Goal: Task Accomplishment & Management: Use online tool/utility

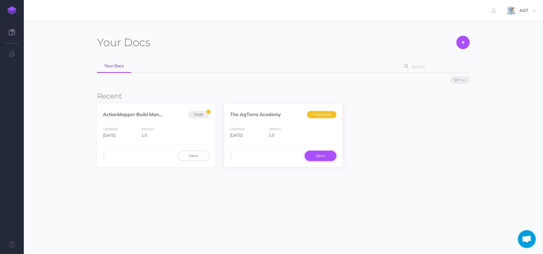
click at [318, 155] on link "Open" at bounding box center [321, 156] width 32 height 10
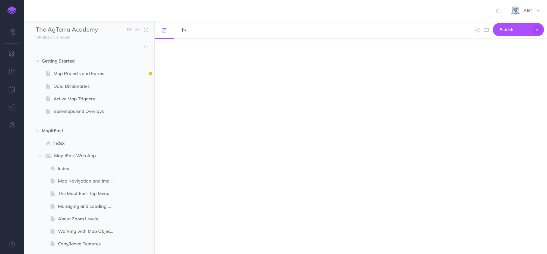
select select "null"
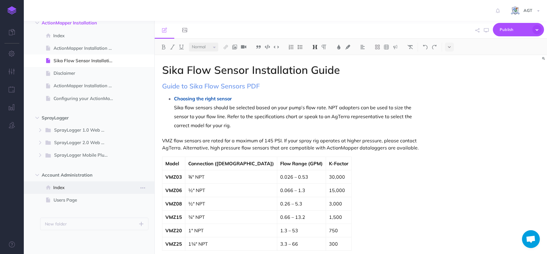
scroll to position [561, 0]
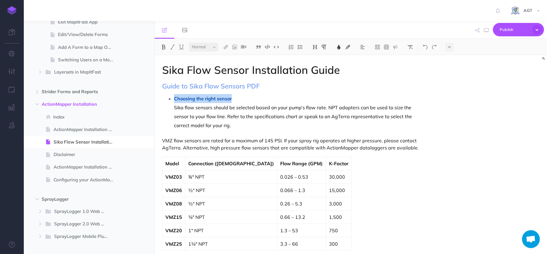
drag, startPoint x: 237, startPoint y: 98, endPoint x: 163, endPoint y: 98, distance: 73.5
click at [317, 45] on img at bounding box center [314, 47] width 5 height 5
click at [316, 67] on button "H2" at bounding box center [315, 66] width 9 height 9
click at [281, 108] on span "Sika flow sensors should be selected based on your pump’s flow rate. NPT adapte…" at bounding box center [293, 116] width 239 height 24
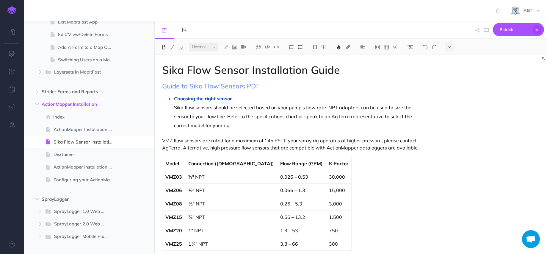
drag, startPoint x: 174, startPoint y: 98, endPoint x: 312, endPoint y: 118, distance: 138.8
click at [175, 98] on span "Choosing the right sensor" at bounding box center [203, 98] width 58 height 6
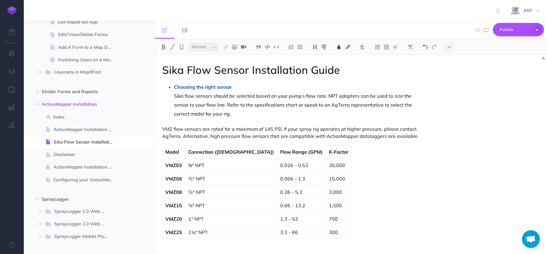
click at [426, 48] on img at bounding box center [425, 47] width 5 height 5
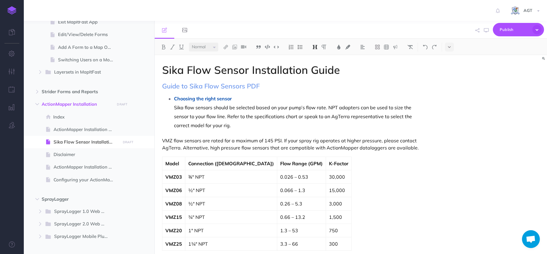
click at [278, 104] on p "Sika flow sensors should be selected based on your pump’s flow rate. NPT adapte…" at bounding box center [298, 116] width 248 height 27
click at [174, 98] on li "Choosing the right sensor Sika flow sensors should be selected based on your pu…" at bounding box center [298, 112] width 248 height 36
drag, startPoint x: 236, startPoint y: 98, endPoint x: 163, endPoint y: 100, distance: 73.2
click at [326, 47] on img at bounding box center [323, 47] width 5 height 5
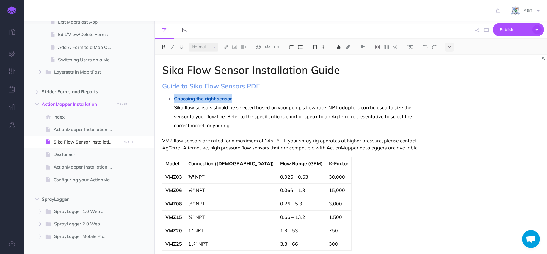
click at [318, 47] on img at bounding box center [314, 47] width 5 height 5
click at [316, 58] on button "H1" at bounding box center [315, 57] width 9 height 9
click at [317, 50] on button at bounding box center [315, 47] width 9 height 9
click at [315, 66] on button "H2" at bounding box center [315, 66] width 9 height 9
click at [280, 109] on span "Sika flow sensors should be selected based on your pump’s flow rate. NPT adapte…" at bounding box center [293, 116] width 239 height 24
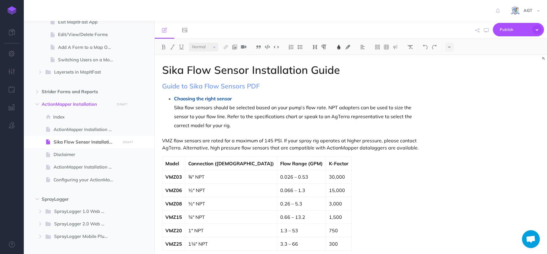
click at [172, 107] on ul "Choosing the right sensor Sika flow sensors should be selected based on your pu…" at bounding box center [293, 112] width 257 height 36
click at [301, 48] on img at bounding box center [299, 47] width 5 height 5
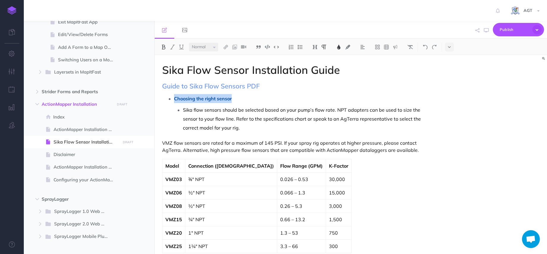
drag, startPoint x: 237, startPoint y: 97, endPoint x: 159, endPoint y: 96, distance: 78.3
click at [184, 112] on span "Sika flow sensors should be selected based on your pump’s flow rate. NPT adapte…" at bounding box center [302, 119] width 239 height 24
click at [183, 109] on li "Sika flow sensors should be selected based on your pump’s flow rate. NPT adapte…" at bounding box center [302, 118] width 239 height 27
click at [181, 95] on p at bounding box center [298, 98] width 248 height 9
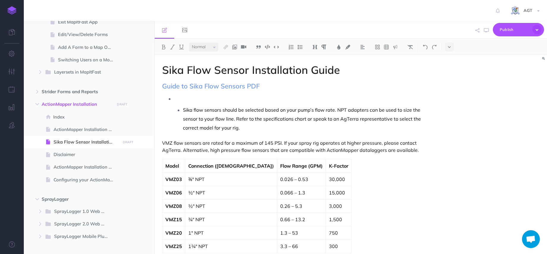
click at [302, 45] on img at bounding box center [299, 47] width 5 height 5
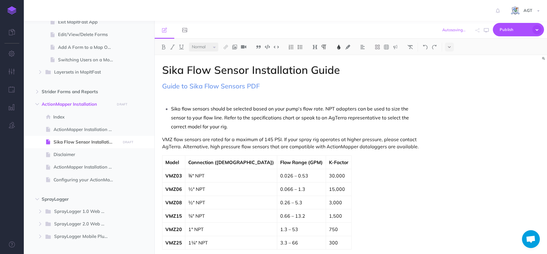
drag, startPoint x: 173, startPoint y: 108, endPoint x: 190, endPoint y: 106, distance: 17.1
click at [171, 108] on span "Sika flow sensors should be selected based on your pump’s flow rate. NPT adapte…" at bounding box center [290, 118] width 239 height 24
click at [299, 46] on img at bounding box center [299, 47] width 5 height 5
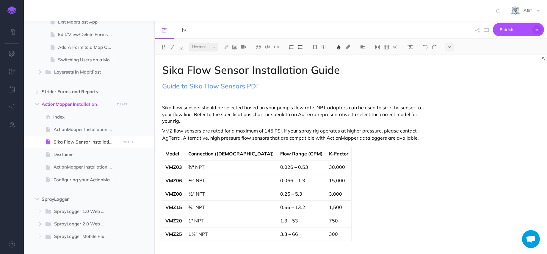
click at [175, 97] on p at bounding box center [292, 97] width 260 height 7
drag, startPoint x: 226, startPoint y: 97, endPoint x: 163, endPoint y: 98, distance: 62.2
click at [163, 98] on p "Choosing the right sensor:" at bounding box center [292, 97] width 260 height 7
click at [232, 98] on p "Choosing the right sensor:" at bounding box center [292, 97] width 260 height 7
click at [227, 97] on p "Choosing the right sensor:" at bounding box center [292, 97] width 260 height 7
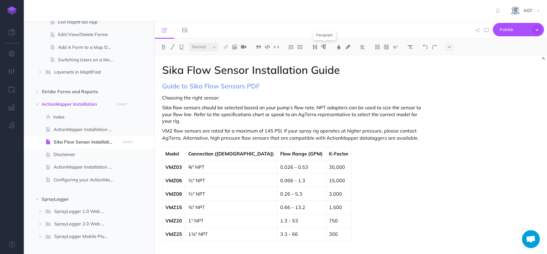
click at [324, 46] on img at bounding box center [323, 47] width 5 height 5
click at [267, 109] on span "Sika flow sensors should be selected based on your pump’s flow rate. NPT adapte…" at bounding box center [292, 113] width 260 height 19
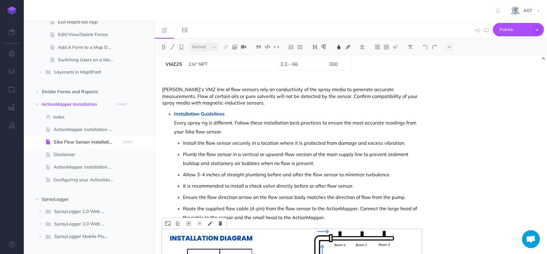
scroll to position [162, 0]
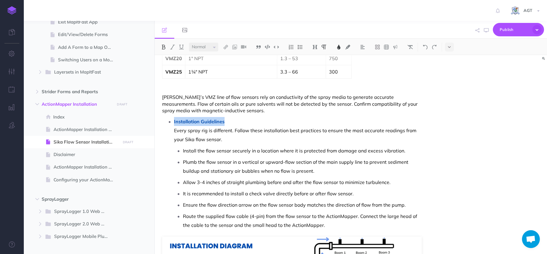
drag, startPoint x: 228, startPoint y: 120, endPoint x: 168, endPoint y: 119, distance: 60.4
click at [174, 119] on li "Installation Guidelines Every spray rig is different. Follow these installation…" at bounding box center [298, 173] width 248 height 112
click at [174, 121] on li "Installation Guidelines Every spray rig is different. Follow these installation…" at bounding box center [298, 173] width 248 height 112
click at [300, 47] on img at bounding box center [299, 47] width 5 height 5
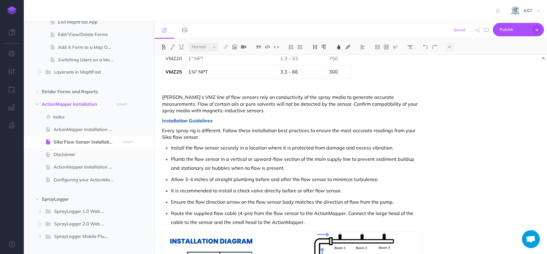
click at [334, 120] on p "Installation Guidelines" at bounding box center [292, 120] width 260 height 7
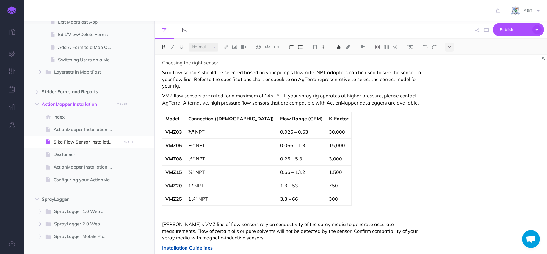
scroll to position [0, 0]
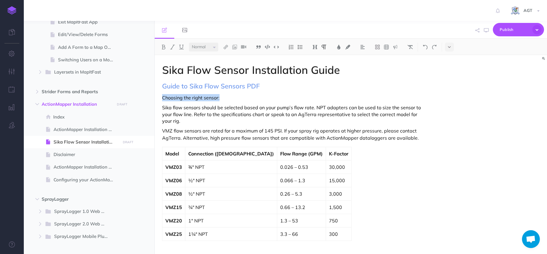
drag, startPoint x: 223, startPoint y: 98, endPoint x: 162, endPoint y: 99, distance: 61.3
click at [162, 99] on p "Choosing the right sensor:" at bounding box center [292, 97] width 260 height 7
click at [315, 46] on img at bounding box center [314, 47] width 5 height 5
click at [314, 64] on button "H2" at bounding box center [315, 66] width 9 height 9
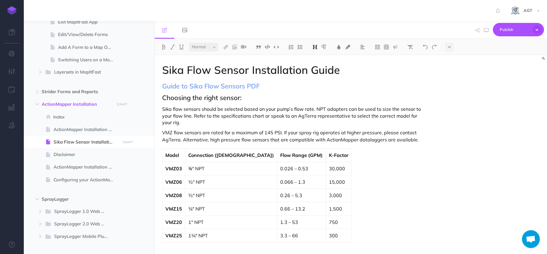
click at [291, 98] on h2 "Choosing the right sensor:" at bounding box center [292, 97] width 260 height 7
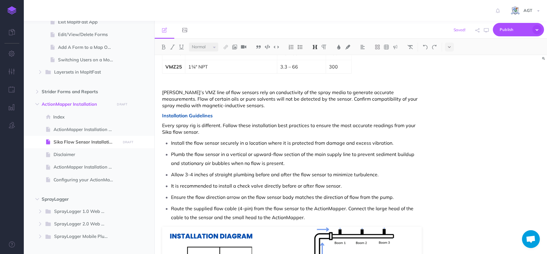
scroll to position [162, 0]
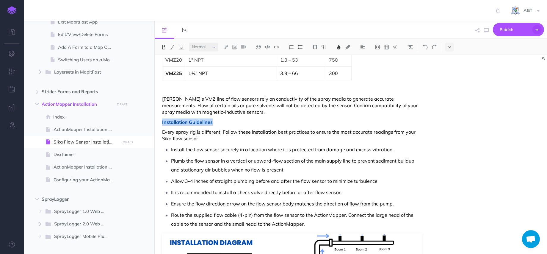
drag, startPoint x: 218, startPoint y: 122, endPoint x: 162, endPoint y: 121, distance: 56.5
click at [162, 121] on p "Installation Guidelines" at bounding box center [292, 121] width 260 height 7
click at [315, 47] on img at bounding box center [314, 47] width 5 height 5
click at [316, 68] on button "H2" at bounding box center [315, 66] width 9 height 9
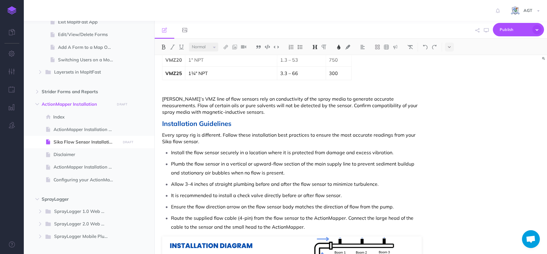
click at [319, 112] on p "[PERSON_NAME]’s VMZ line of flow sensors rely on conductivity of the spray medi…" at bounding box center [292, 105] width 260 height 20
click at [275, 129] on div "Sika Flow Sensor Installation Guide Guide to Sika Flow Sensors PDF Choosing the…" at bounding box center [292, 209] width 275 height 633
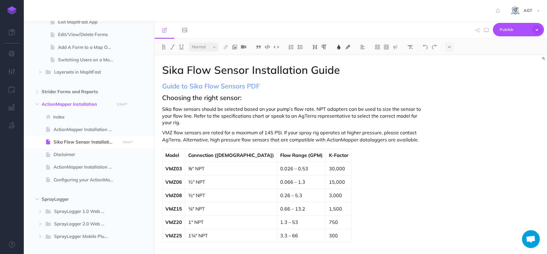
click at [242, 98] on h2 "Choosing the right sensor:" at bounding box center [292, 97] width 260 height 7
drag, startPoint x: 240, startPoint y: 98, endPoint x: 159, endPoint y: 98, distance: 80.6
click at [313, 45] on img at bounding box center [314, 47] width 5 height 5
click at [315, 67] on button "H2" at bounding box center [315, 66] width 9 height 9
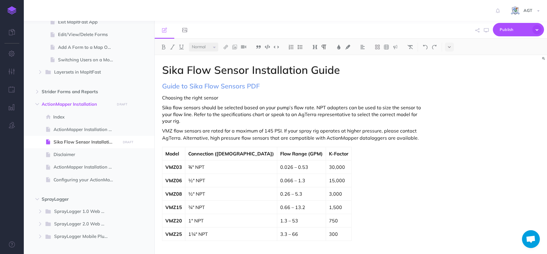
click at [295, 97] on p "Choosing the right sensor" at bounding box center [292, 97] width 260 height 7
drag, startPoint x: 221, startPoint y: 100, endPoint x: 162, endPoint y: 96, distance: 59.3
click at [315, 47] on img at bounding box center [314, 47] width 5 height 5
click at [317, 68] on button "H2" at bounding box center [315, 66] width 9 height 9
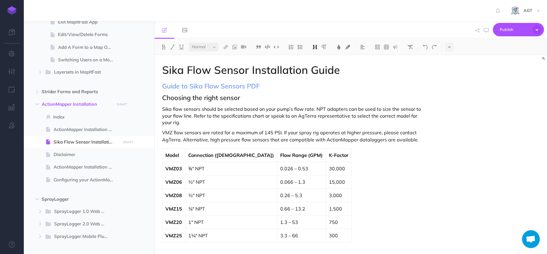
click at [300, 115] on span "Sika flow sensors should be selected based on your pump’s flow rate. NPT adapte…" at bounding box center [292, 115] width 260 height 19
drag, startPoint x: 238, startPoint y: 97, endPoint x: 234, endPoint y: 103, distance: 6.8
click at [187, 94] on h2 "Choosing the right sensor" at bounding box center [292, 97] width 260 height 7
drag, startPoint x: 242, startPoint y: 96, endPoint x: 163, endPoint y: 94, distance: 78.6
click at [163, 94] on h2 "Choosing the right sensor" at bounding box center [292, 97] width 260 height 7
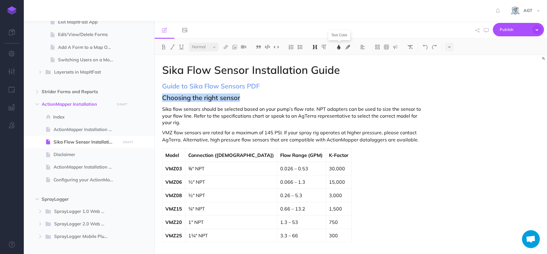
click at [338, 46] on img at bounding box center [338, 47] width 5 height 5
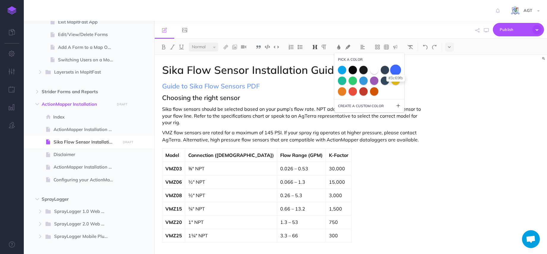
click at [397, 69] on span at bounding box center [395, 69] width 11 height 11
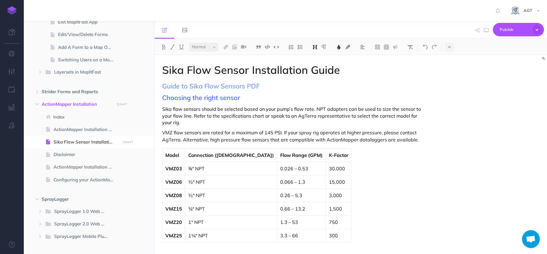
click at [377, 107] on span "Sika flow sensors should be selected based on your pump’s flow rate. NPT adapte…" at bounding box center [292, 115] width 260 height 19
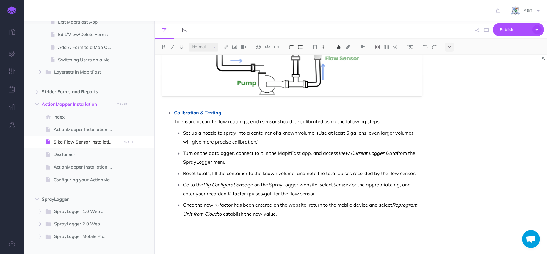
scroll to position [434, 0]
click at [176, 112] on span "Calibration & Testing" at bounding box center [197, 112] width 47 height 6
click at [303, 47] on img at bounding box center [299, 47] width 5 height 5
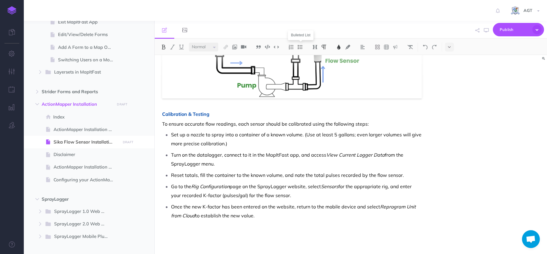
scroll to position [431, 0]
drag, startPoint x: 214, startPoint y: 113, endPoint x: 162, endPoint y: 115, distance: 52.1
click at [313, 46] on img at bounding box center [314, 47] width 5 height 5
click at [315, 67] on button "H2" at bounding box center [315, 66] width 9 height 9
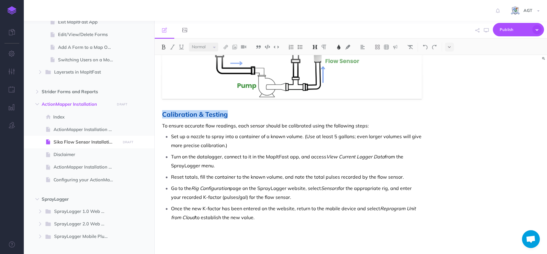
click at [297, 113] on h2 "Calibration & Testing" at bounding box center [292, 114] width 260 height 7
click at [505, 26] on span "Publish" at bounding box center [515, 29] width 30 height 9
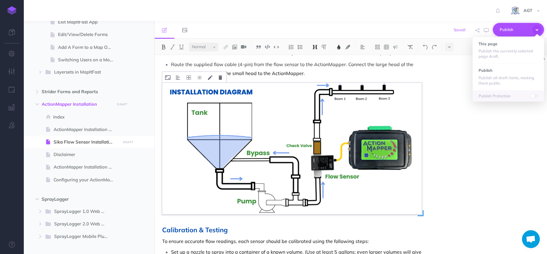
scroll to position [269, 0]
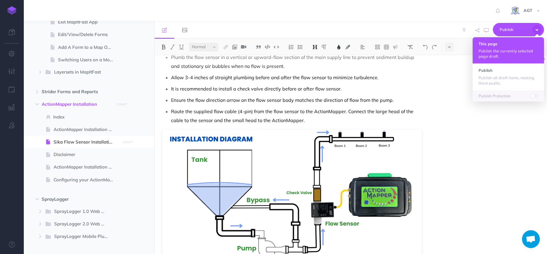
click at [488, 50] on p "Publish the currently selected page draft." at bounding box center [508, 53] width 59 height 11
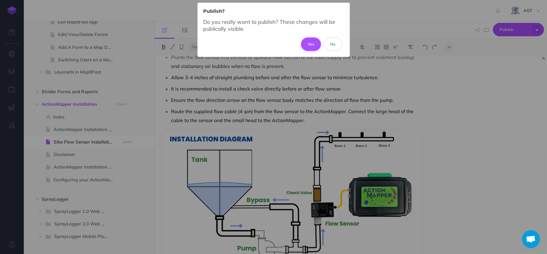
click at [309, 42] on button "Yes" at bounding box center [311, 43] width 20 height 13
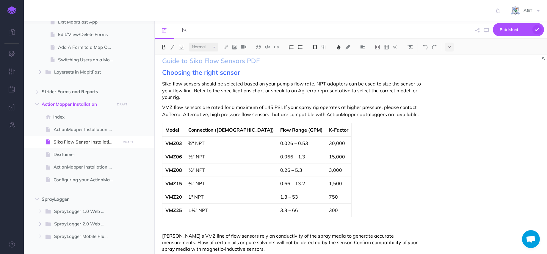
scroll to position [0, 0]
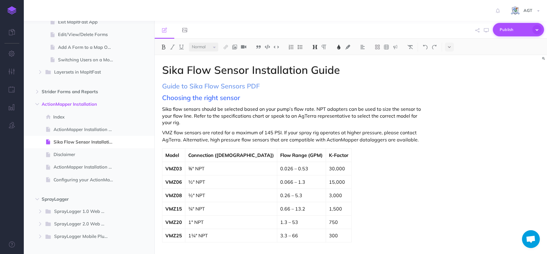
click at [512, 32] on span "Publish" at bounding box center [515, 29] width 30 height 9
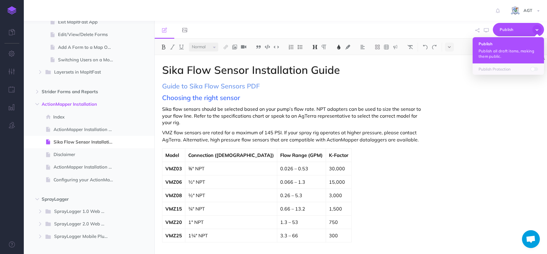
click at [507, 46] on button "Publish Publish all draft items, making them public." at bounding box center [508, 50] width 71 height 26
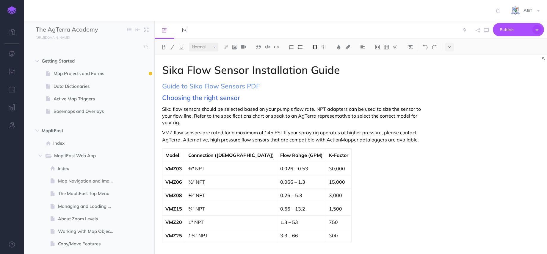
select select "null"
click at [509, 30] on span "Publish" at bounding box center [515, 29] width 30 height 9
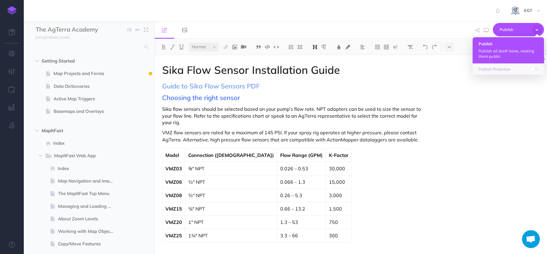
click at [506, 46] on button "Publish Publish all draft items, making them public." at bounding box center [508, 50] width 71 height 26
